Goal: Navigation & Orientation: Find specific page/section

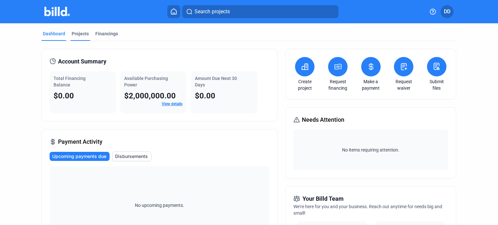
click at [76, 36] on div "Projects" at bounding box center [80, 33] width 17 height 6
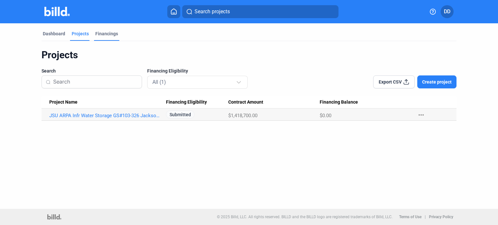
click at [106, 37] on div "Financings" at bounding box center [106, 35] width 25 height 10
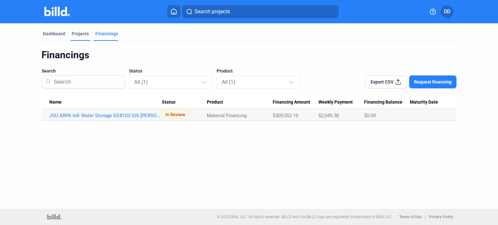
click at [82, 38] on div "Projects" at bounding box center [80, 35] width 20 height 10
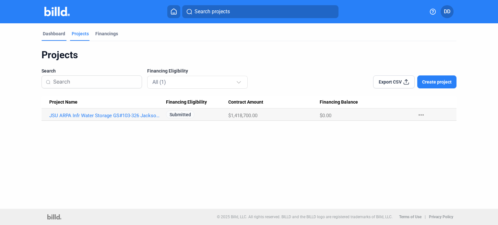
click at [56, 33] on div "Dashboard" at bounding box center [54, 33] width 22 height 6
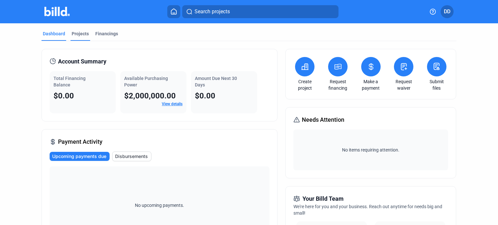
click at [81, 34] on div "Projects" at bounding box center [80, 33] width 17 height 6
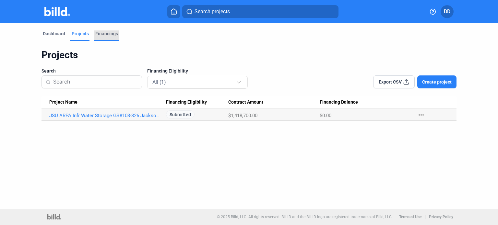
click at [101, 32] on div "Financings" at bounding box center [106, 33] width 23 height 6
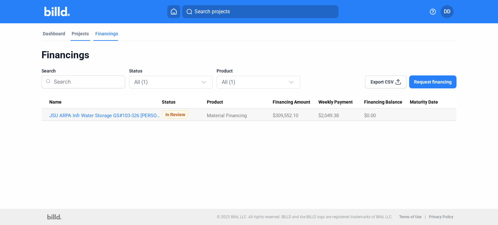
click at [85, 35] on div "Projects" at bounding box center [80, 33] width 17 height 6
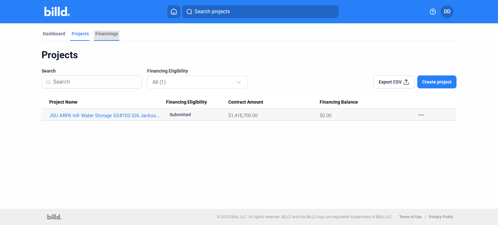
click at [107, 35] on div "Financings" at bounding box center [106, 33] width 23 height 6
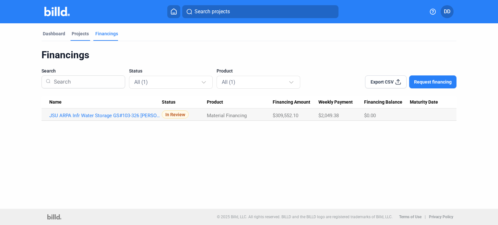
click at [83, 37] on div "Projects" at bounding box center [80, 33] width 17 height 6
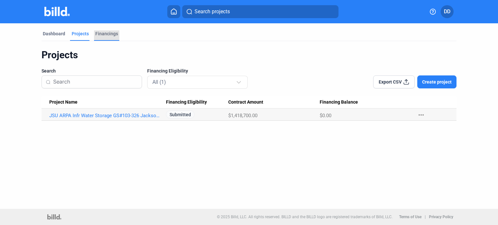
click at [109, 36] on div "Financings" at bounding box center [106, 33] width 23 height 6
